Goal: Information Seeking & Learning: Understand process/instructions

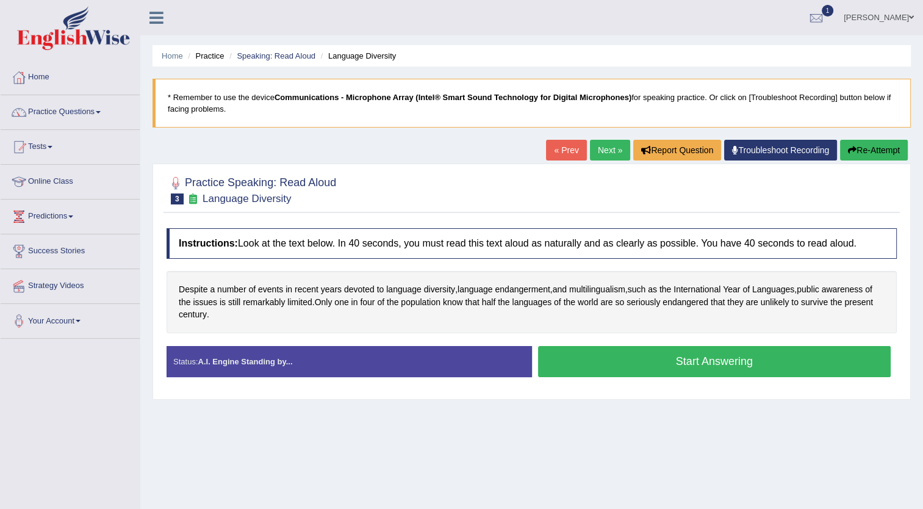
click at [654, 354] on button "Start Answering" at bounding box center [714, 361] width 353 height 31
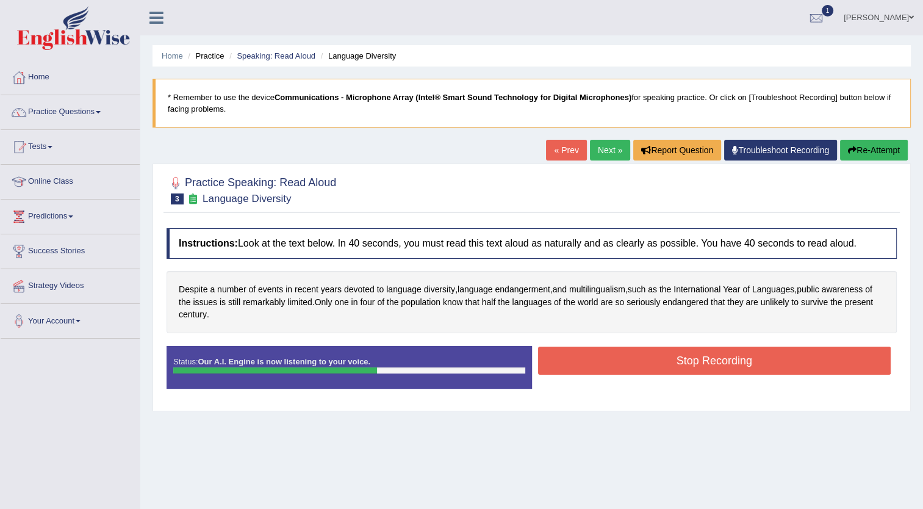
click at [654, 354] on button "Stop Recording" at bounding box center [714, 360] width 353 height 28
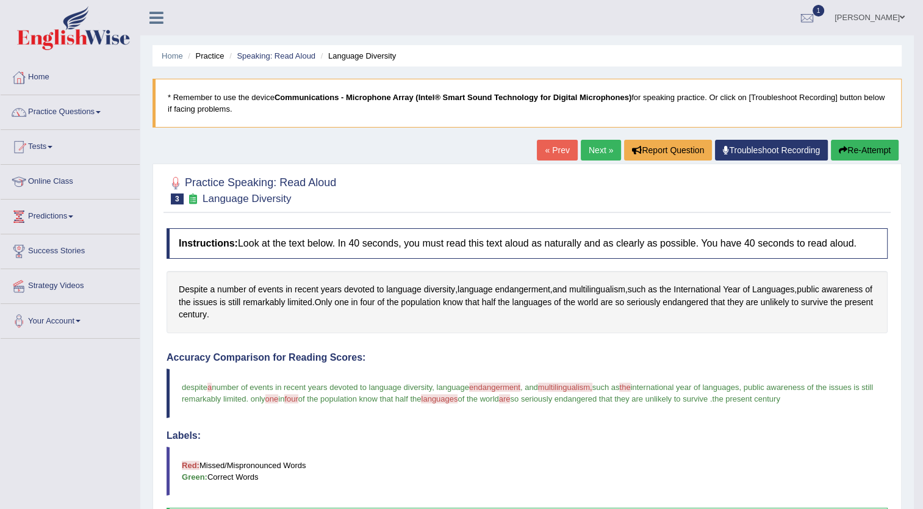
click at [865, 145] on button "Re-Attempt" at bounding box center [865, 150] width 68 height 21
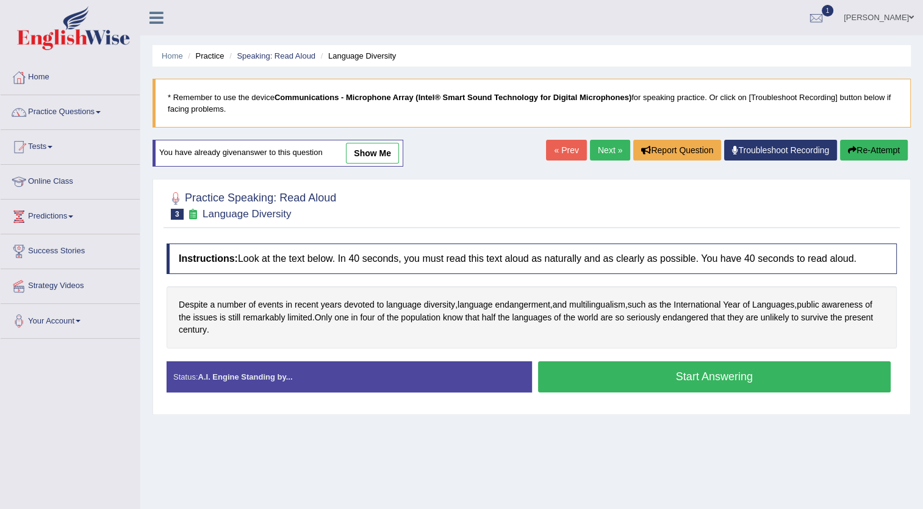
click at [688, 368] on button "Start Answering" at bounding box center [714, 376] width 353 height 31
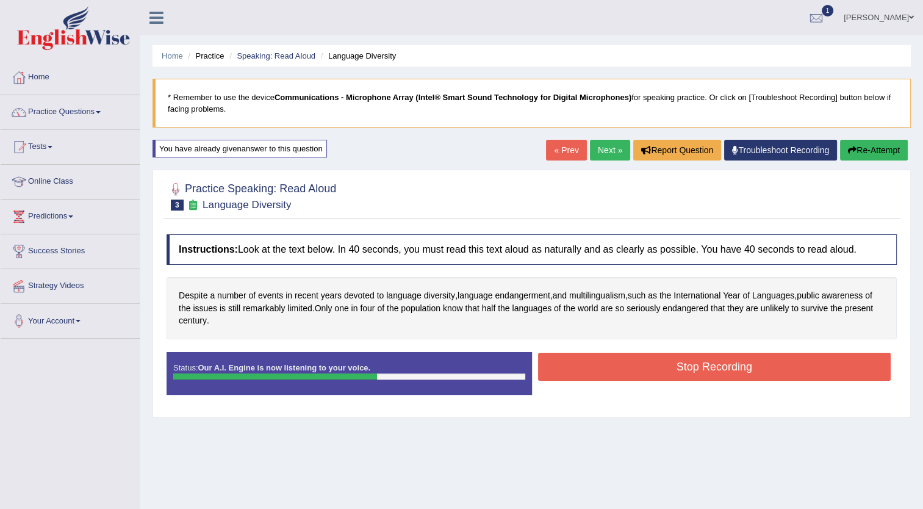
click at [688, 368] on button "Stop Recording" at bounding box center [714, 367] width 353 height 28
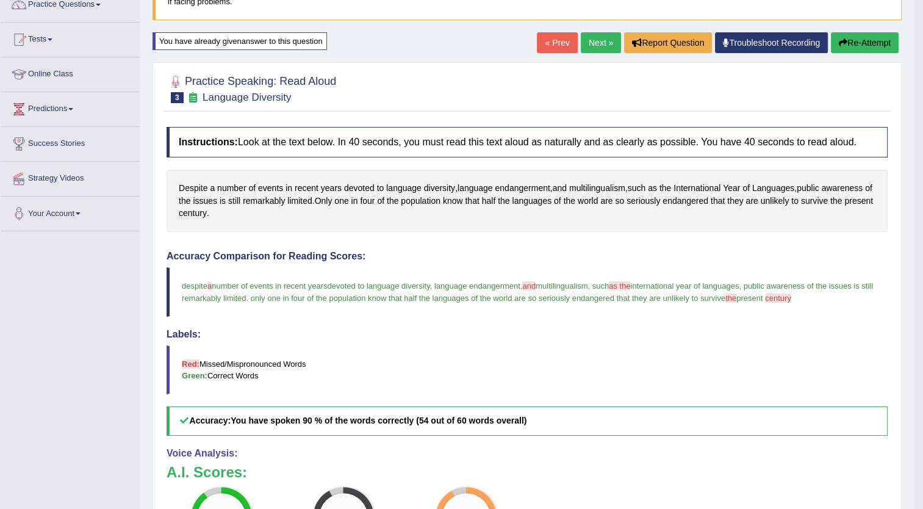
scroll to position [107, 0]
click at [842, 45] on icon "button" at bounding box center [843, 42] width 9 height 9
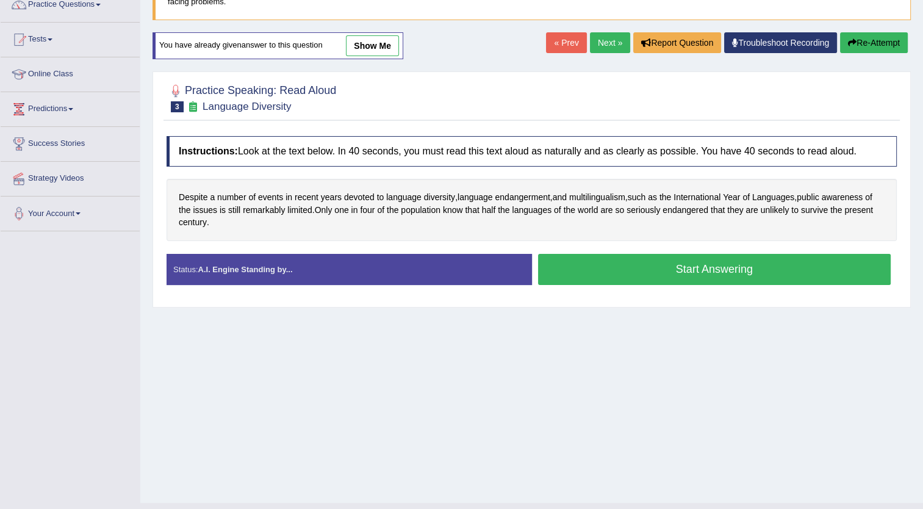
click at [663, 270] on button "Start Answering" at bounding box center [714, 269] width 353 height 31
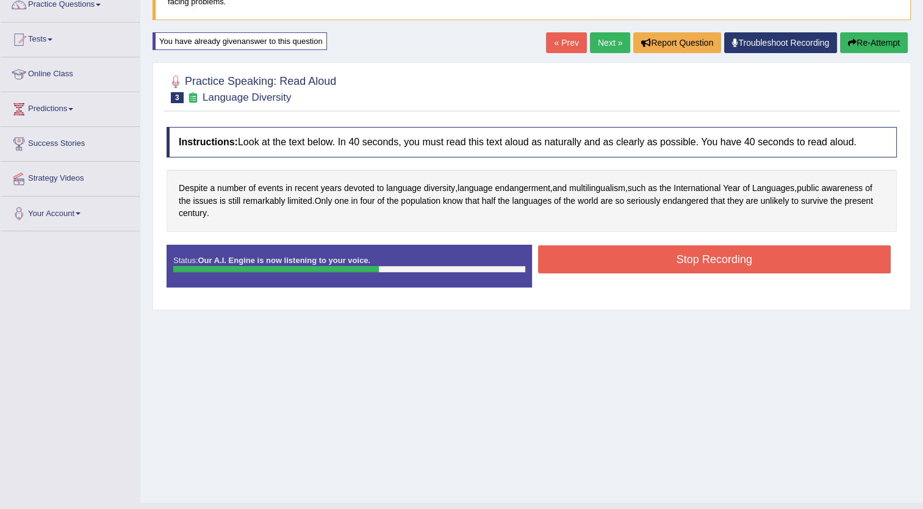
click at [663, 270] on button "Stop Recording" at bounding box center [714, 259] width 353 height 28
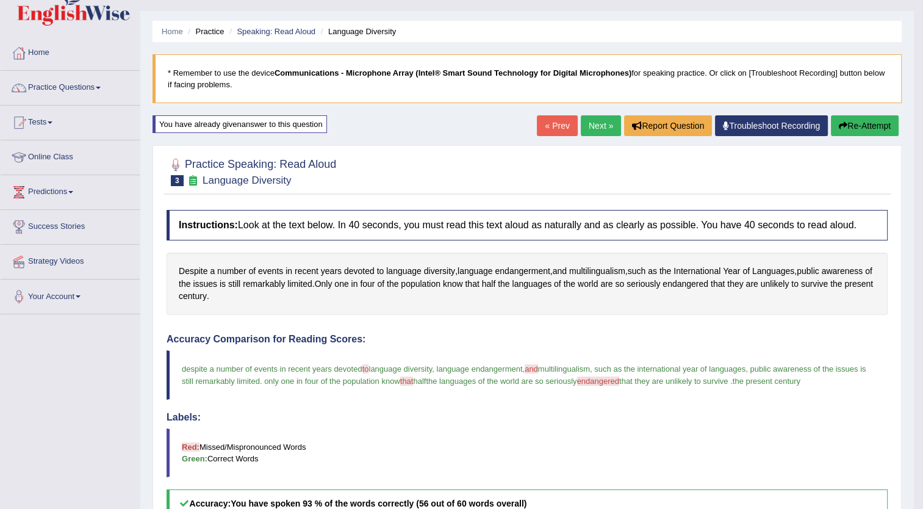
scroll to position [22, 0]
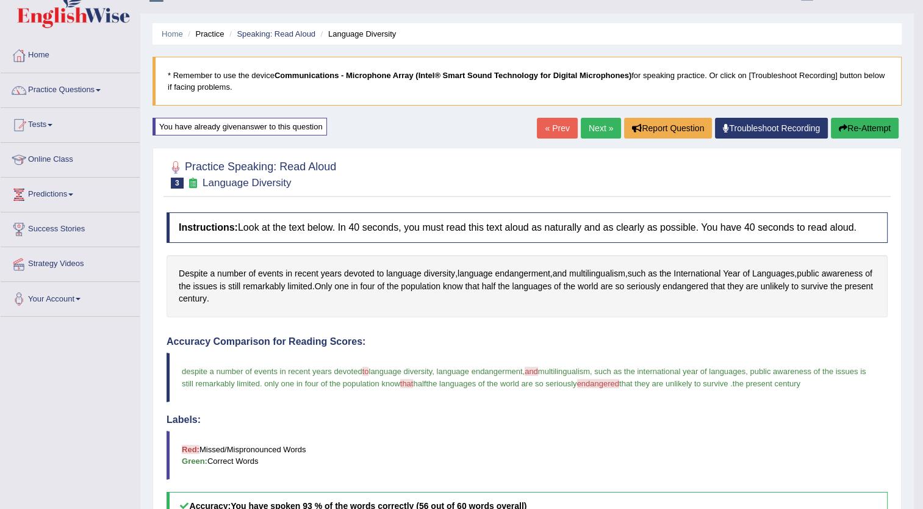
click at [858, 124] on button "Re-Attempt" at bounding box center [865, 128] width 68 height 21
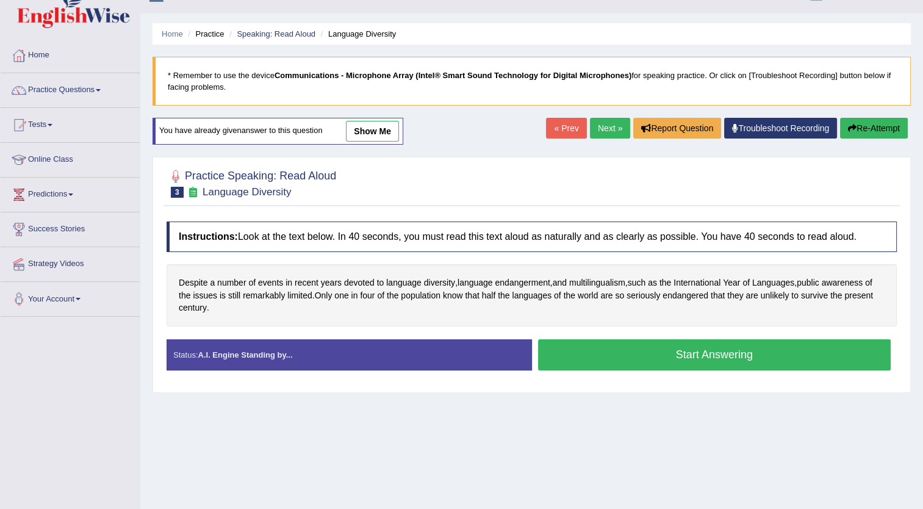
scroll to position [22, 0]
click at [609, 346] on button "Start Answering" at bounding box center [714, 354] width 353 height 31
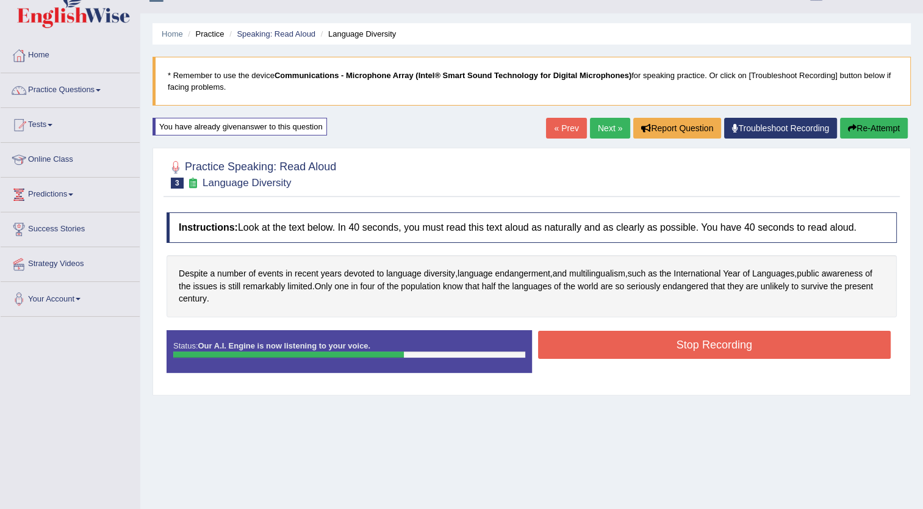
click at [609, 346] on button "Stop Recording" at bounding box center [714, 345] width 353 height 28
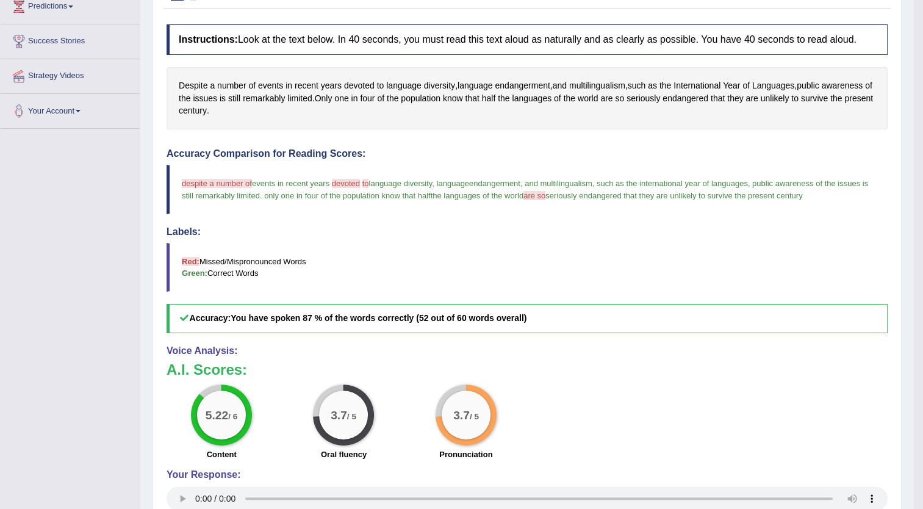
scroll to position [0, 0]
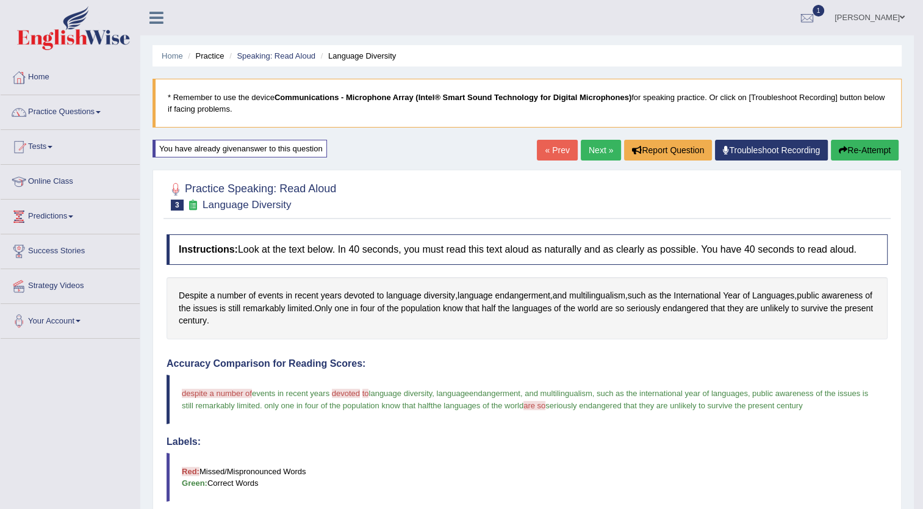
click at [592, 149] on link "Next »" at bounding box center [601, 150] width 40 height 21
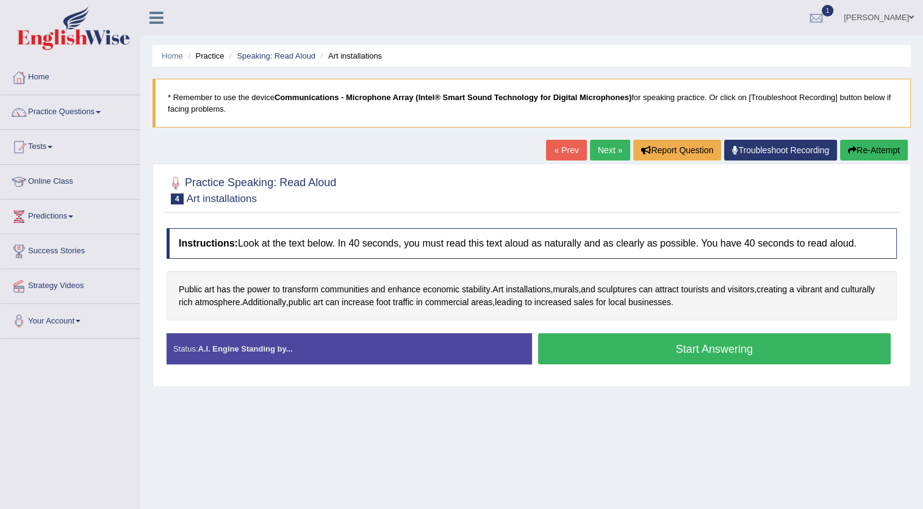
click at [596, 348] on button "Start Answering" at bounding box center [714, 348] width 353 height 31
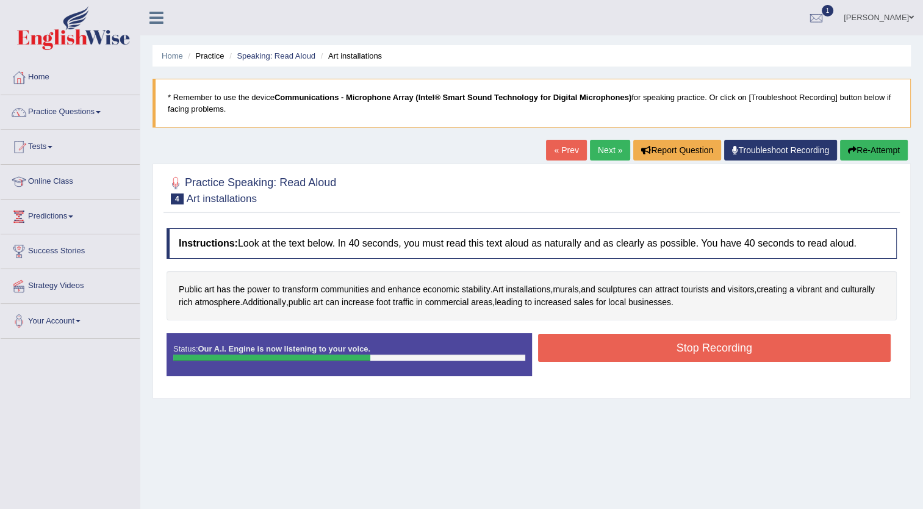
click at [596, 348] on button "Stop Recording" at bounding box center [714, 348] width 353 height 28
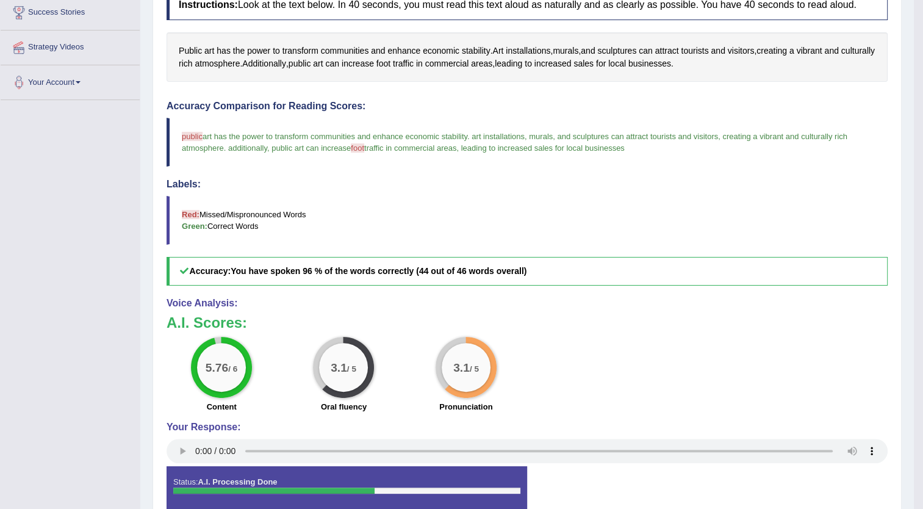
scroll to position [243, 0]
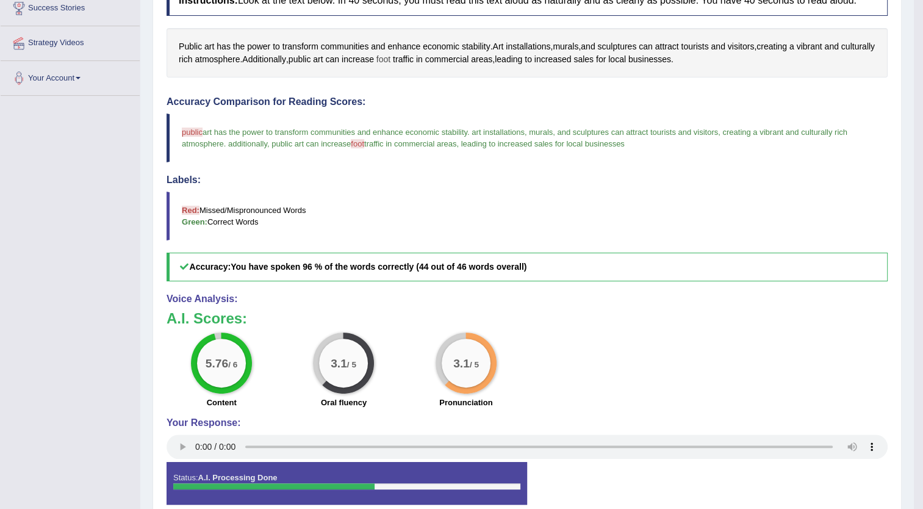
click at [390, 57] on span "foot" at bounding box center [383, 59] width 14 height 13
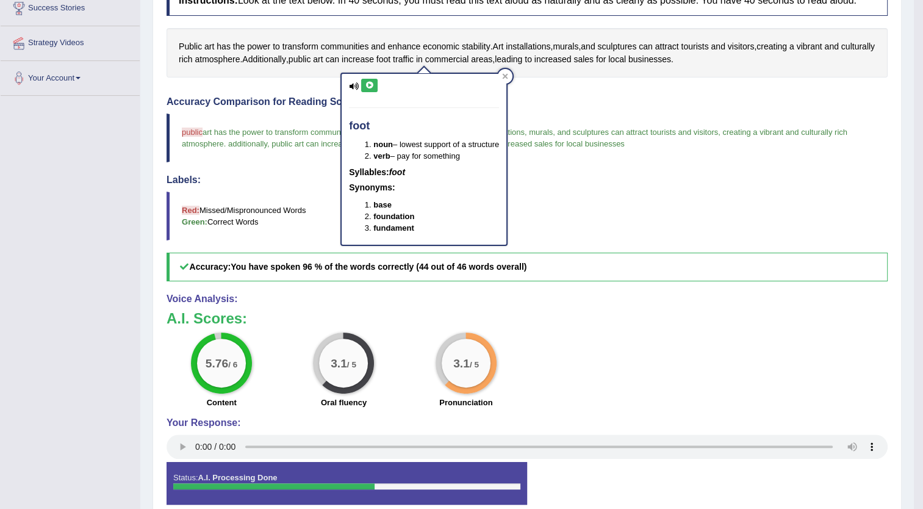
click at [366, 83] on icon at bounding box center [369, 85] width 9 height 7
click at [565, 107] on div "Accuracy Comparison for Reading Scores: public art has the power to transform c…" at bounding box center [526, 188] width 721 height 185
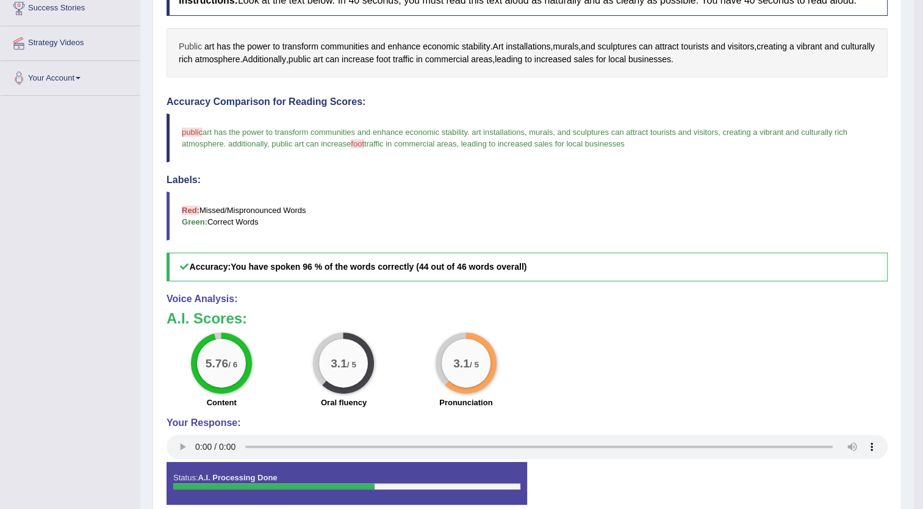
click at [191, 41] on span "Public" at bounding box center [190, 46] width 23 height 13
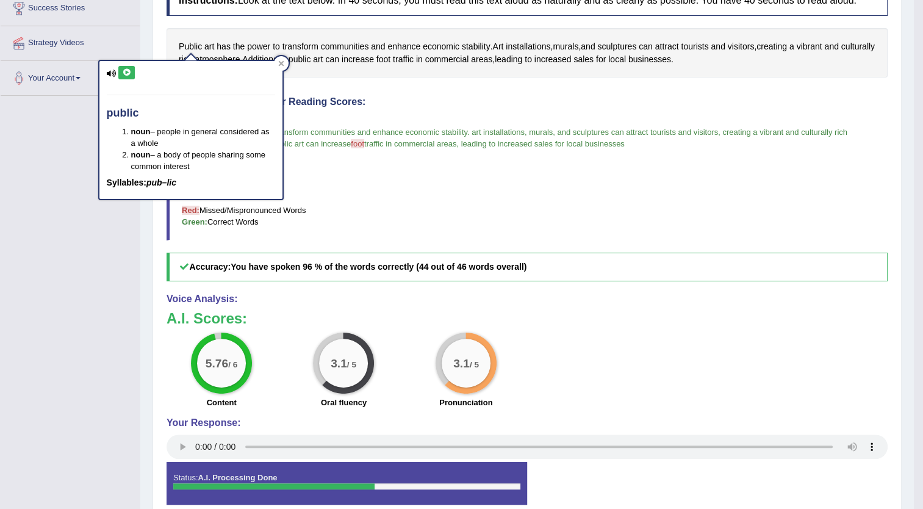
click at [107, 71] on icon at bounding box center [112, 74] width 10 height 8
click at [121, 70] on button at bounding box center [126, 72] width 16 height 13
click at [394, 96] on h4 "Accuracy Comparison for Reading Scores:" at bounding box center [526, 101] width 721 height 11
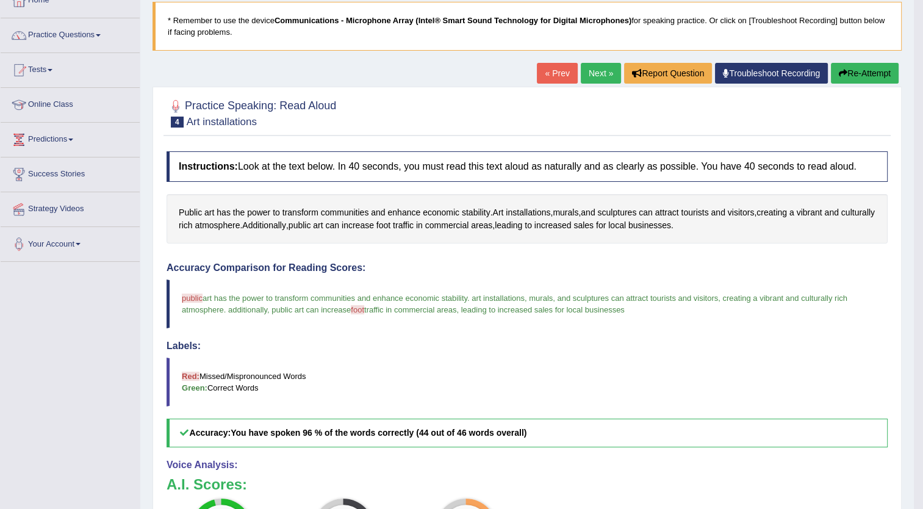
scroll to position [74, 0]
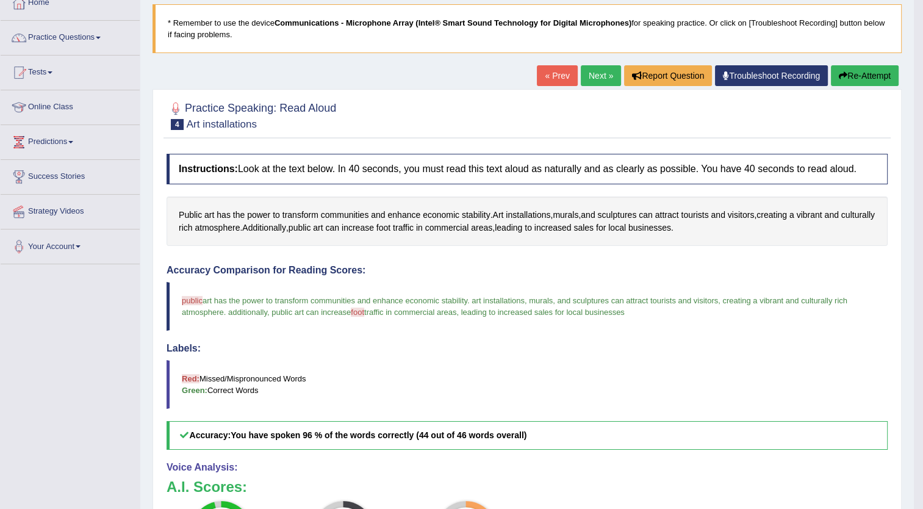
click at [848, 77] on button "Re-Attempt" at bounding box center [865, 75] width 68 height 21
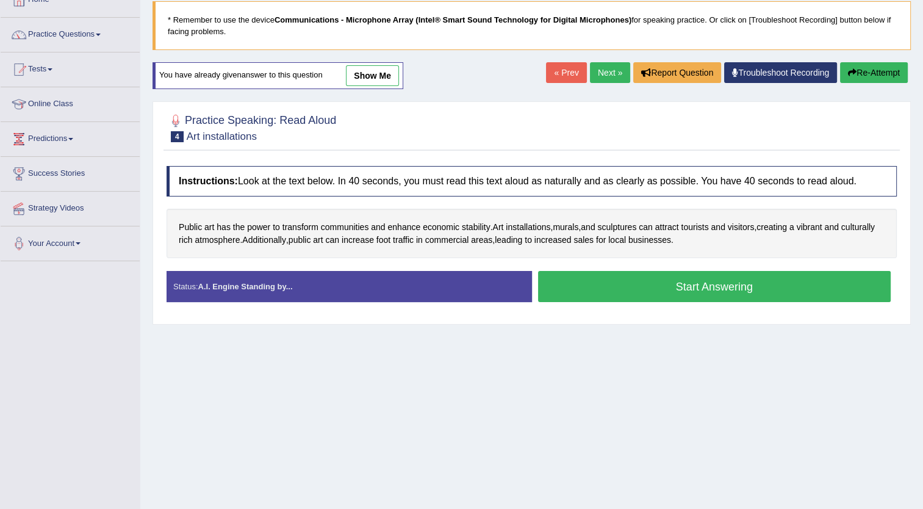
scroll to position [74, 0]
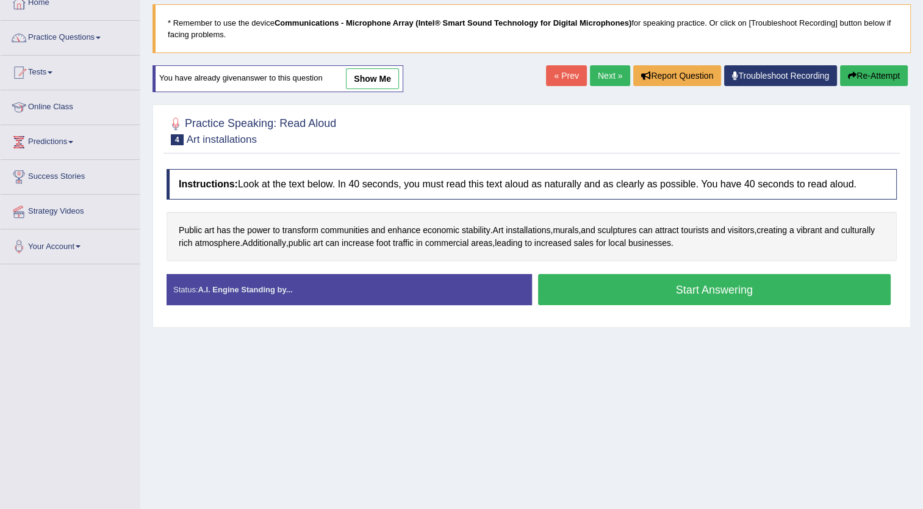
click at [625, 284] on button "Start Answering" at bounding box center [714, 289] width 353 height 31
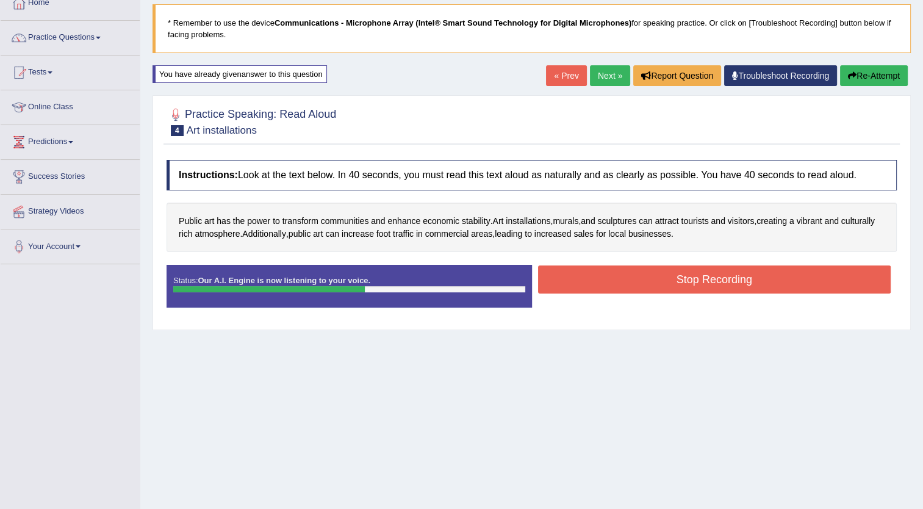
click at [625, 284] on button "Stop Recording" at bounding box center [714, 279] width 353 height 28
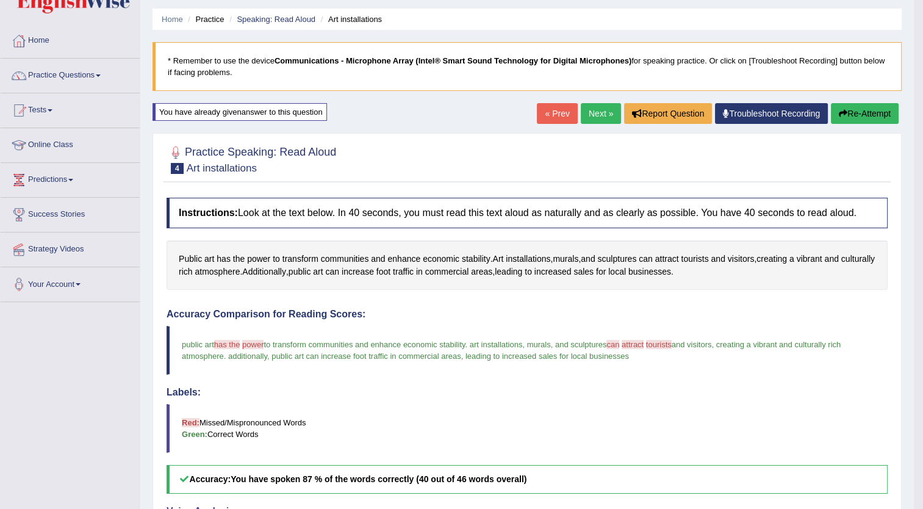
scroll to position [0, 0]
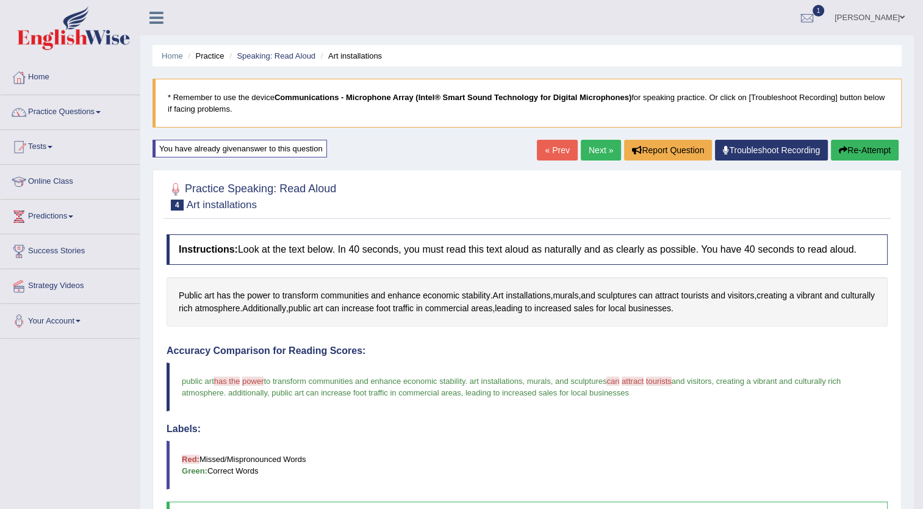
click at [598, 151] on link "Next »" at bounding box center [601, 150] width 40 height 21
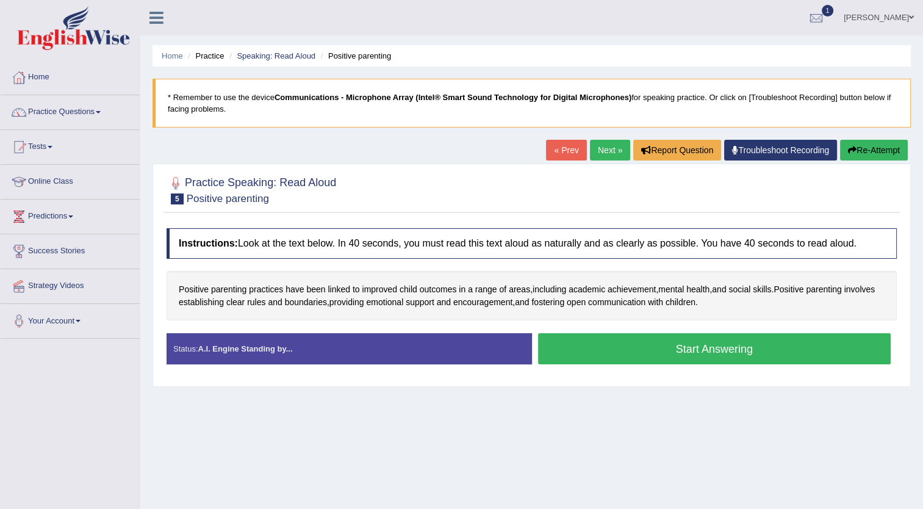
click at [617, 350] on button "Start Answering" at bounding box center [714, 348] width 353 height 31
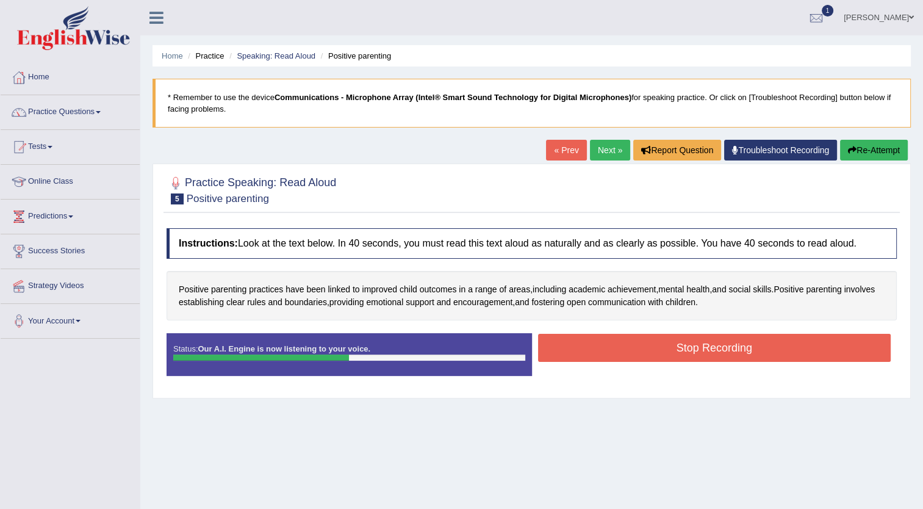
click at [617, 350] on button "Stop Recording" at bounding box center [714, 348] width 353 height 28
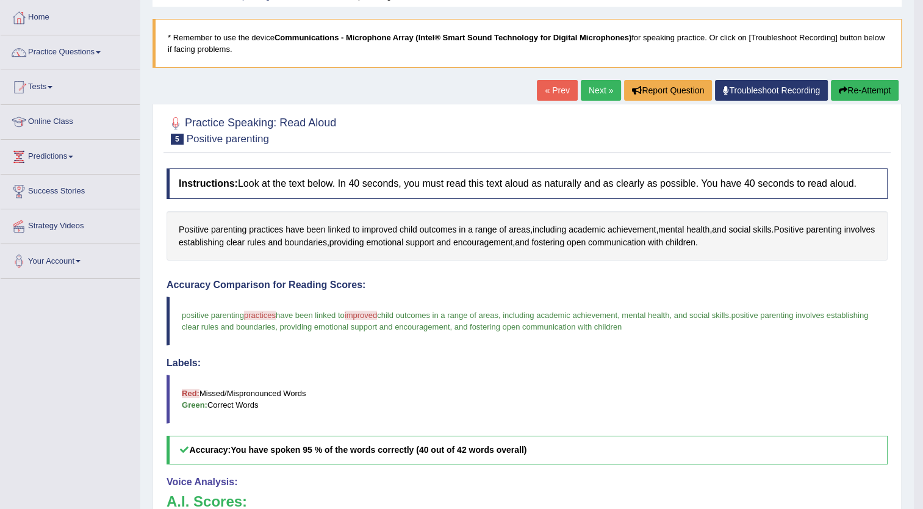
scroll to position [59, 0]
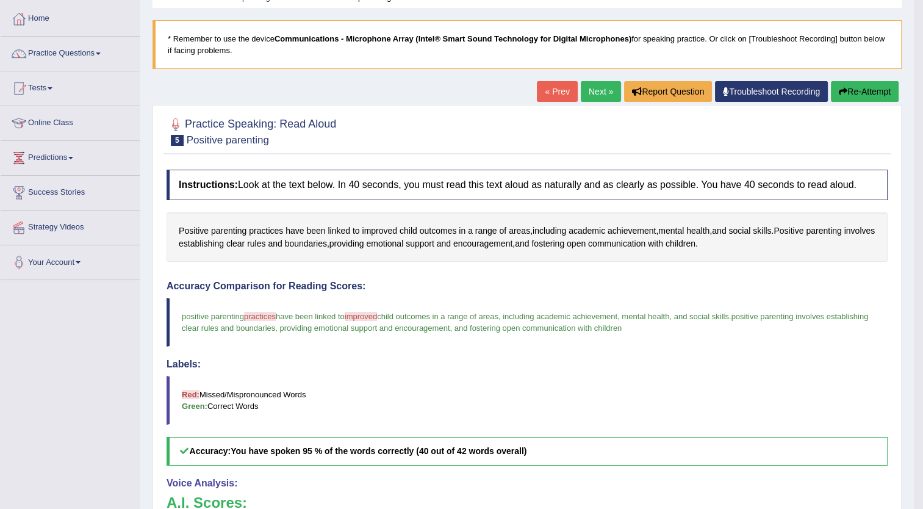
click at [844, 89] on icon "button" at bounding box center [843, 91] width 9 height 9
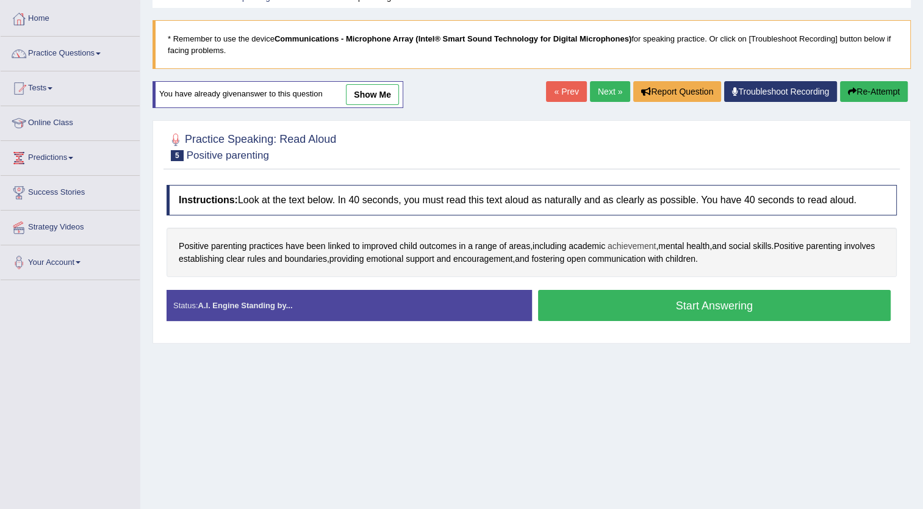
scroll to position [59, 0]
click at [615, 301] on button "Start Answering" at bounding box center [714, 305] width 353 height 31
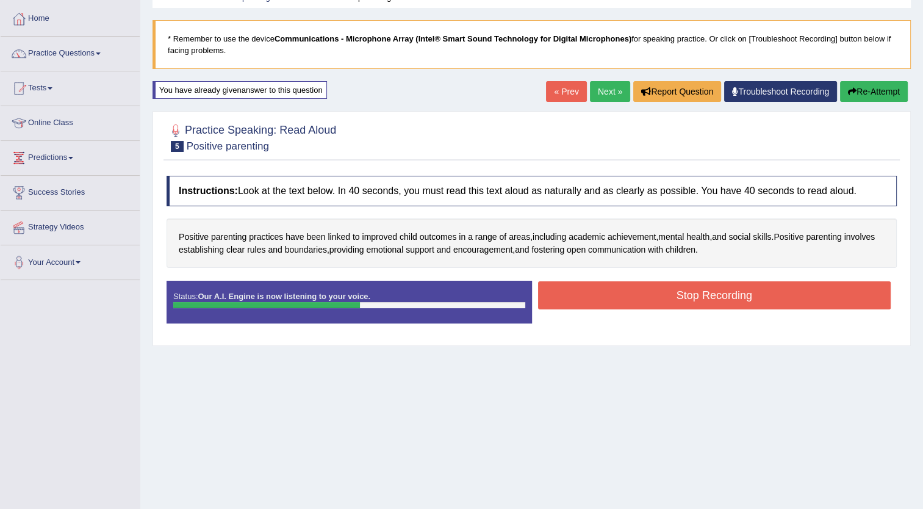
click at [615, 301] on button "Stop Recording" at bounding box center [714, 295] width 353 height 28
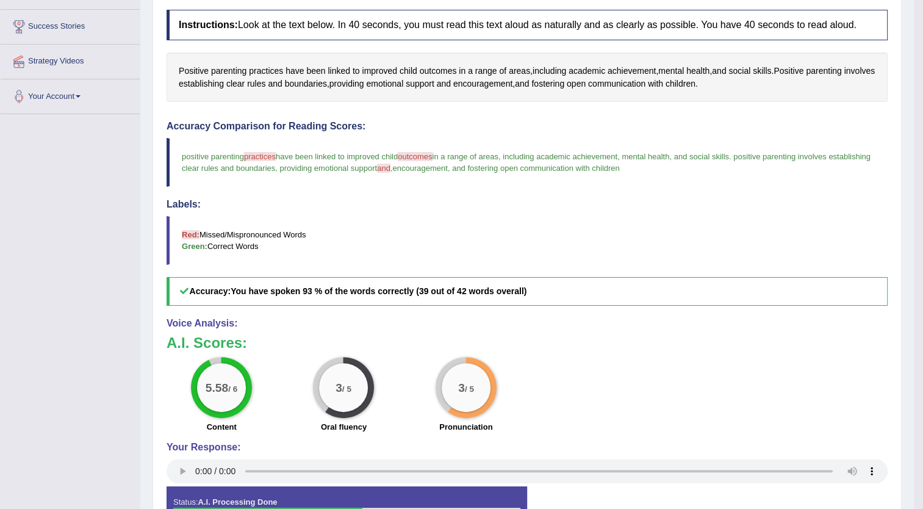
scroll to position [0, 0]
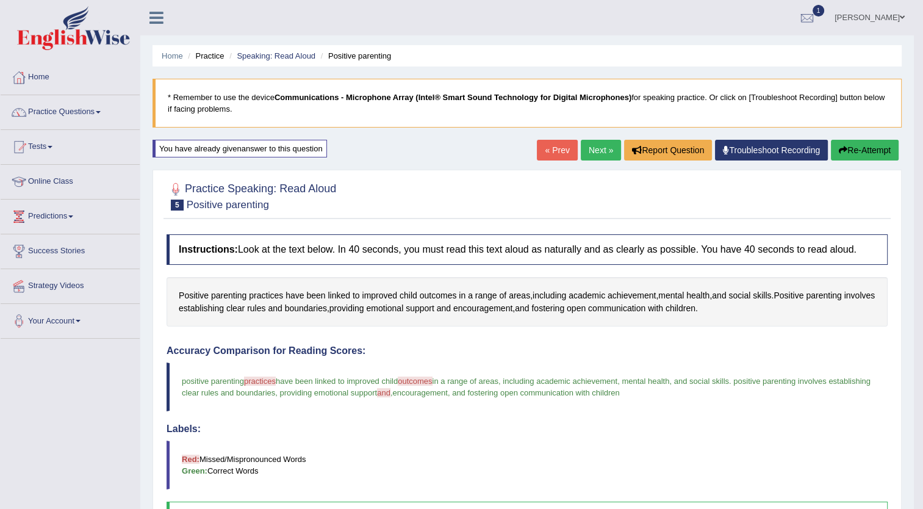
click at [593, 149] on link "Next »" at bounding box center [601, 150] width 40 height 21
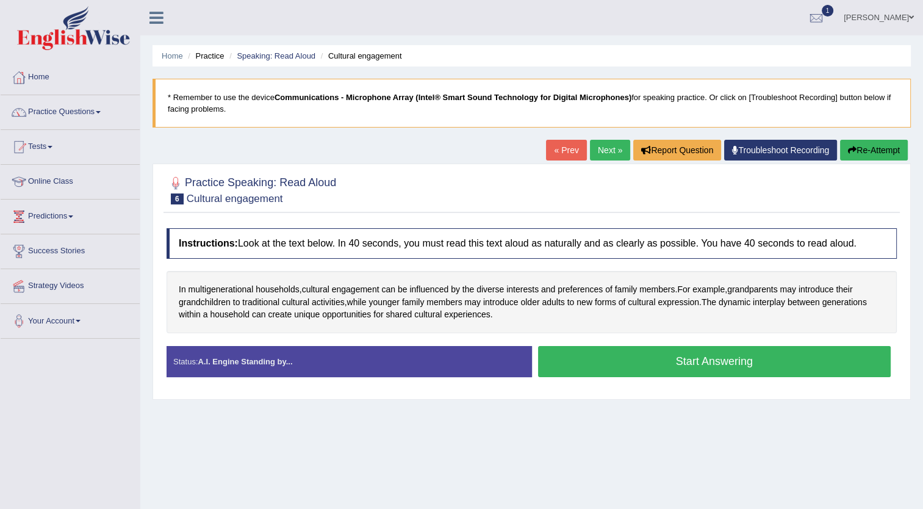
click at [611, 355] on button "Start Answering" at bounding box center [714, 361] width 353 height 31
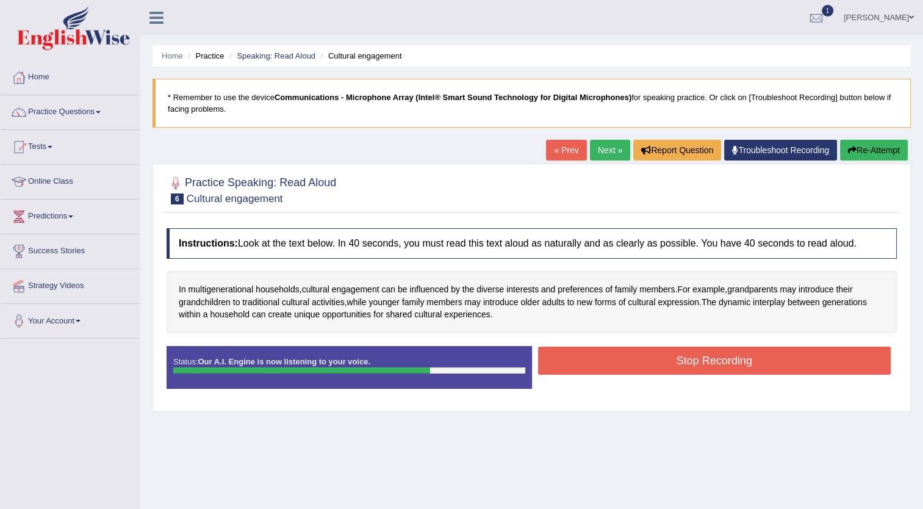
click at [611, 355] on button "Stop Recording" at bounding box center [714, 360] width 353 height 28
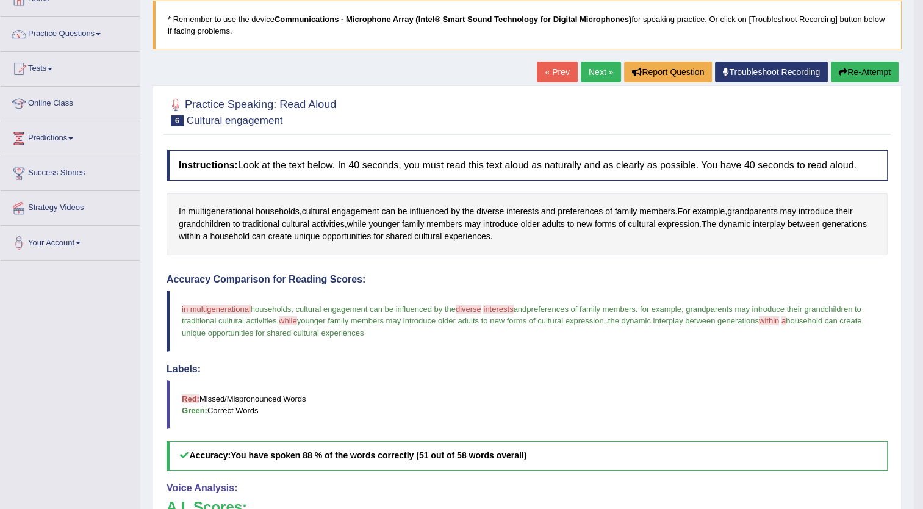
scroll to position [77, 0]
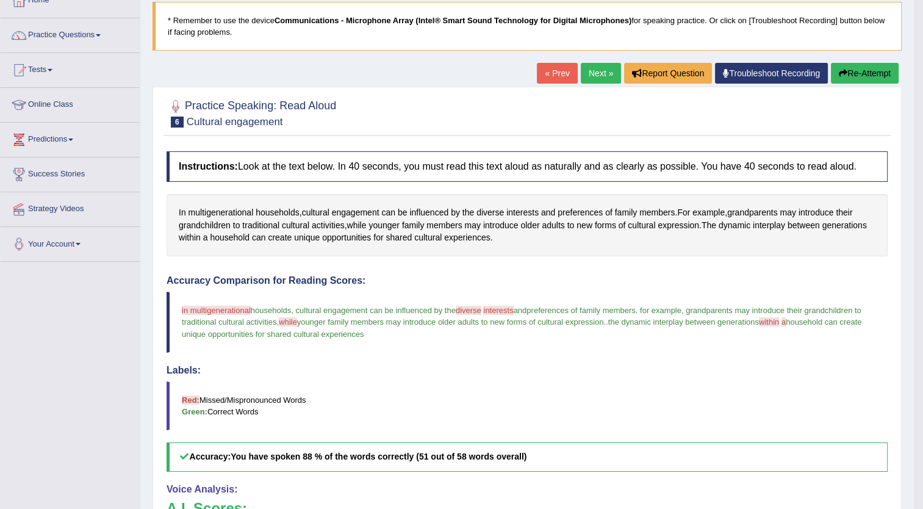
click at [870, 74] on button "Re-Attempt" at bounding box center [865, 73] width 68 height 21
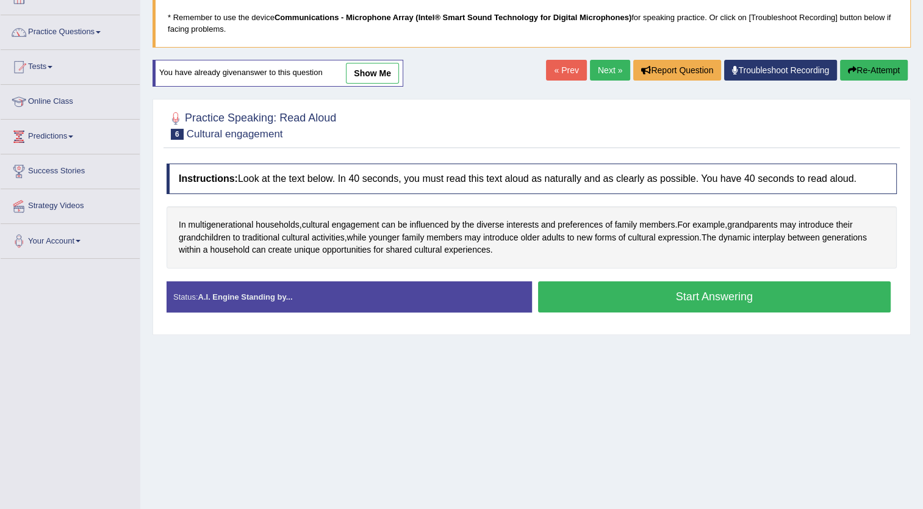
scroll to position [77, 0]
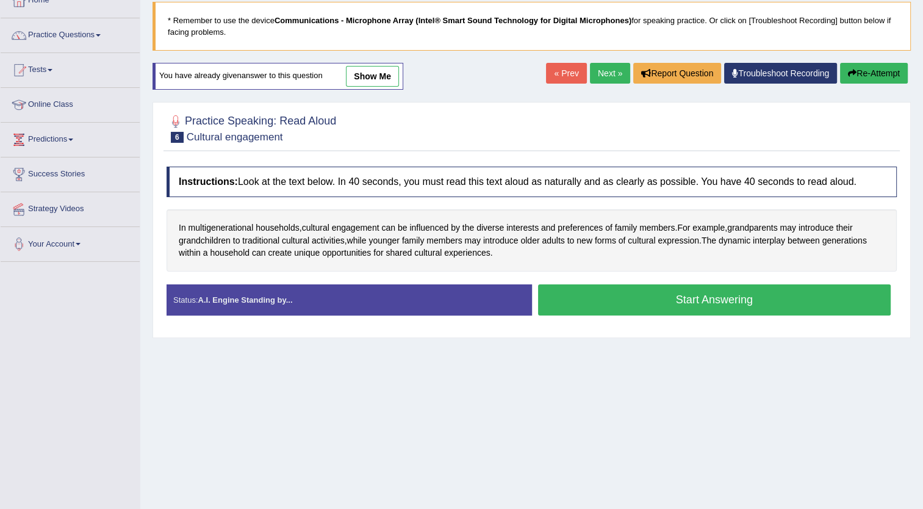
click at [703, 303] on button "Start Answering" at bounding box center [714, 299] width 353 height 31
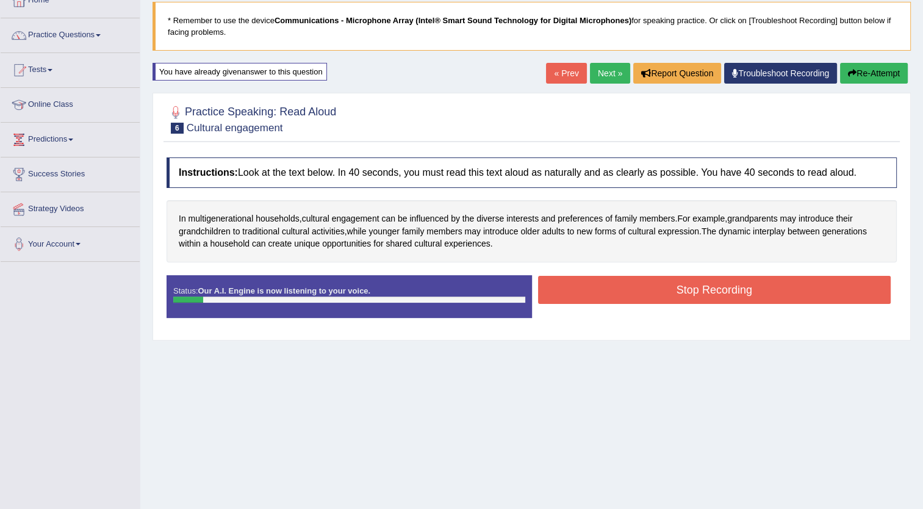
click at [696, 291] on button "Stop Recording" at bounding box center [714, 290] width 353 height 28
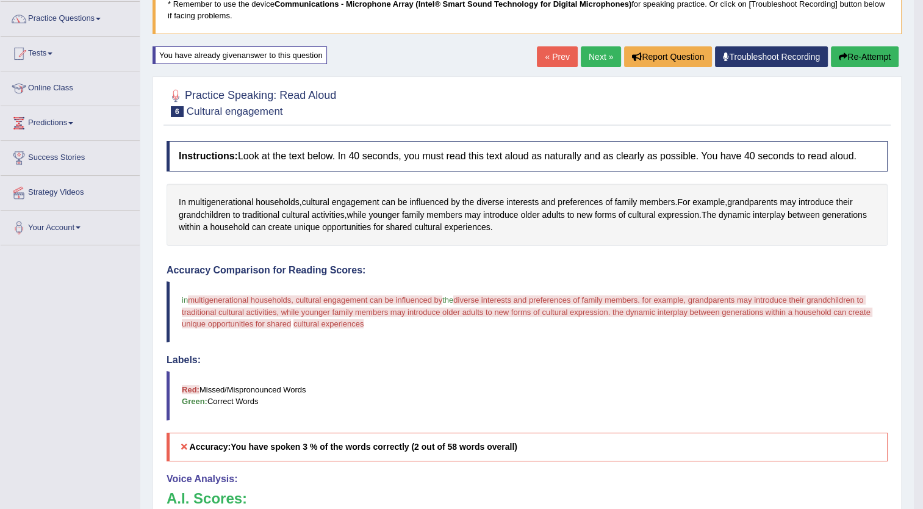
scroll to position [93, 0]
click at [850, 54] on button "Re-Attempt" at bounding box center [865, 57] width 68 height 21
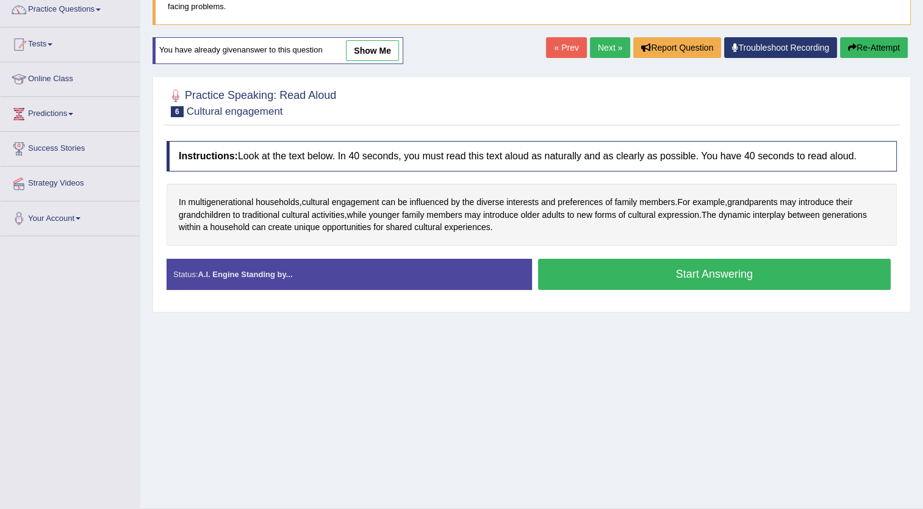
click at [654, 272] on button "Start Answering" at bounding box center [714, 274] width 353 height 31
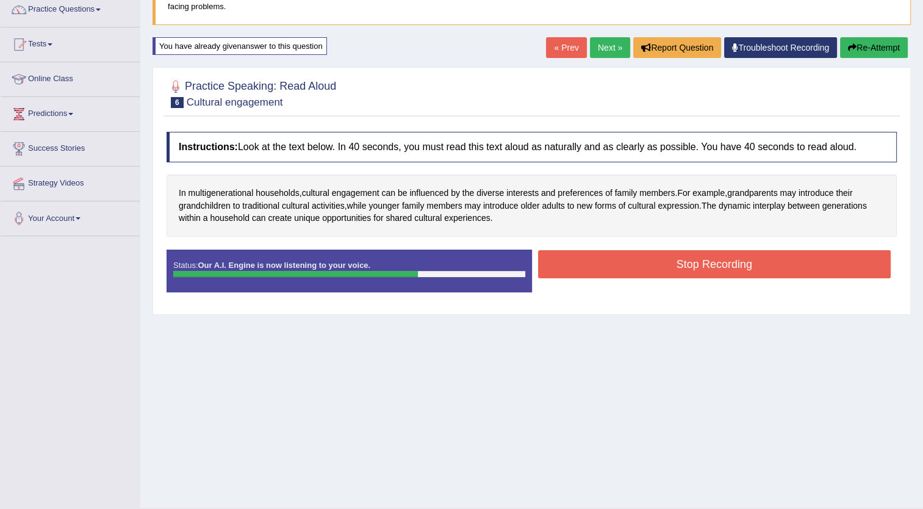
click at [654, 272] on button "Stop Recording" at bounding box center [714, 264] width 353 height 28
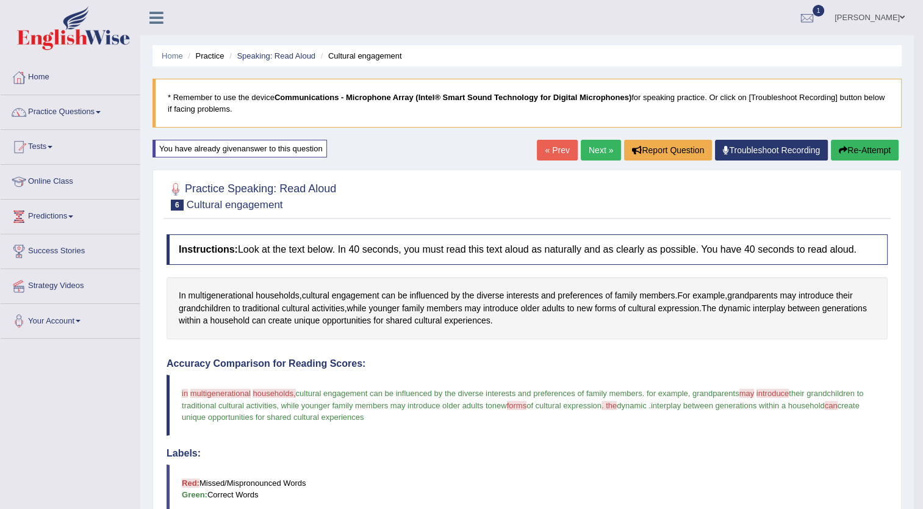
click at [62, 81] on link "Home" at bounding box center [70, 75] width 139 height 30
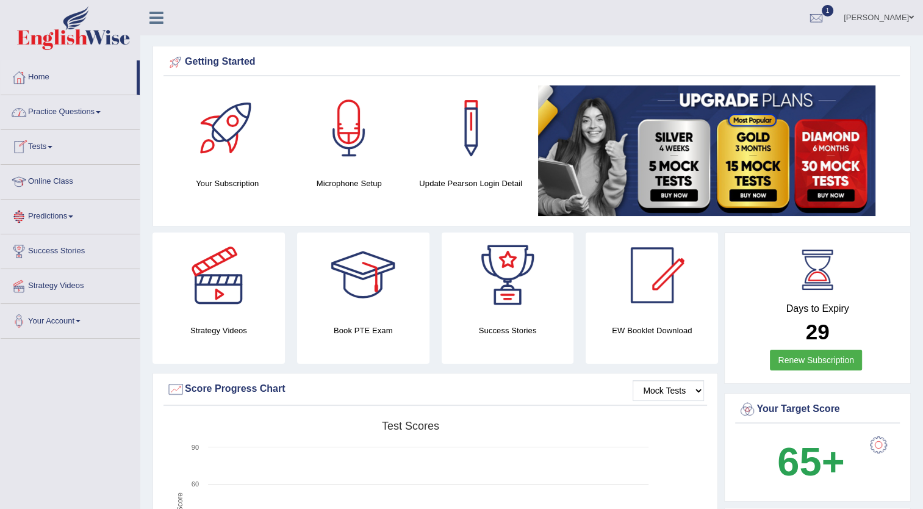
click at [74, 178] on link "Online Class" at bounding box center [70, 180] width 139 height 30
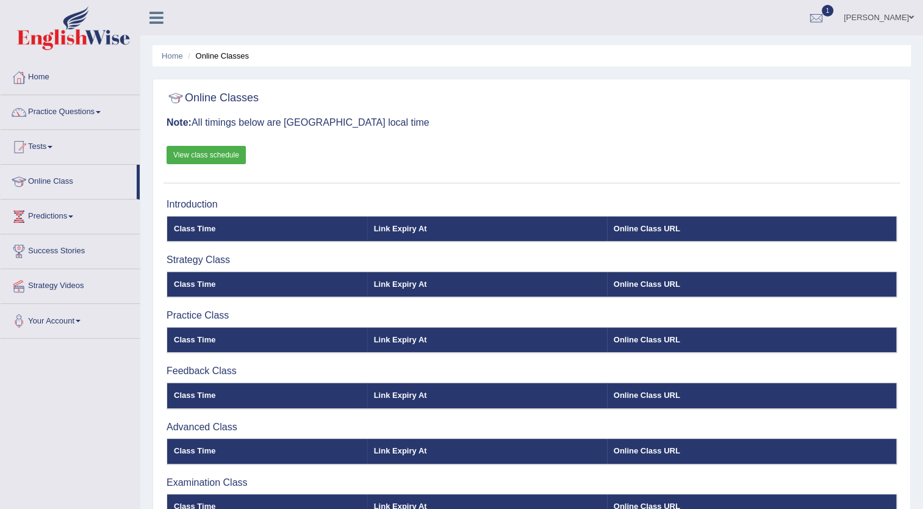
click at [187, 154] on link "View class schedule" at bounding box center [205, 155] width 79 height 18
